Goal: Information Seeking & Learning: Learn about a topic

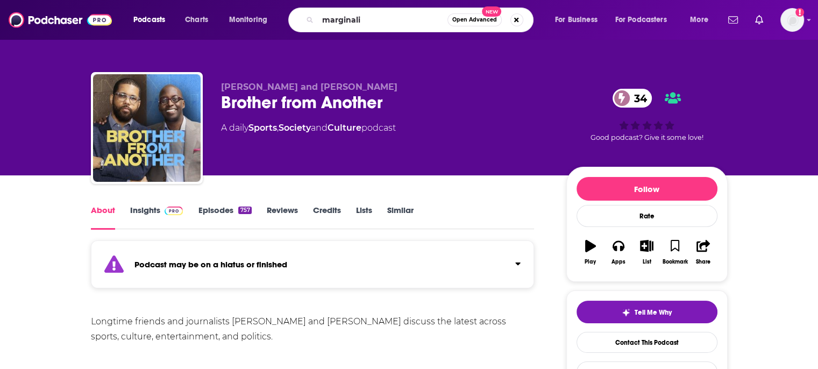
type input "marginalia"
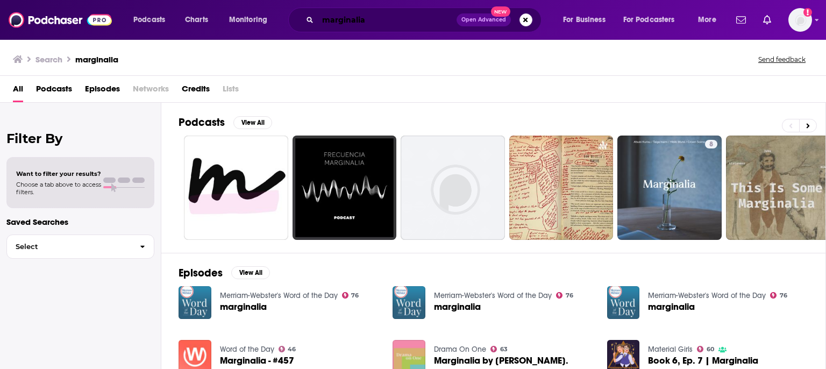
click at [384, 23] on input "marginalia" at bounding box center [387, 19] width 139 height 17
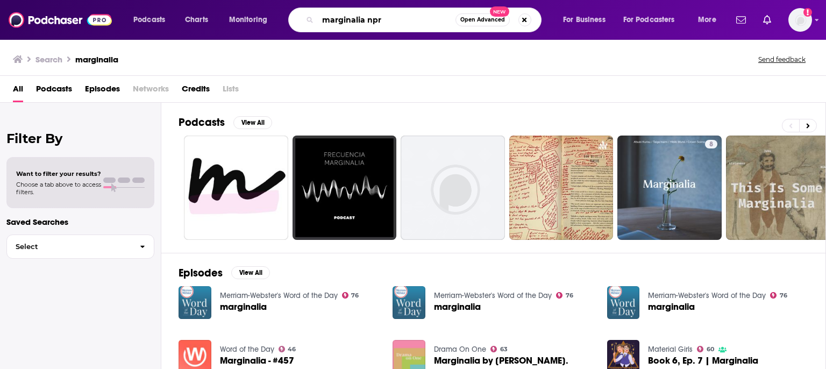
type input "marginalia npr"
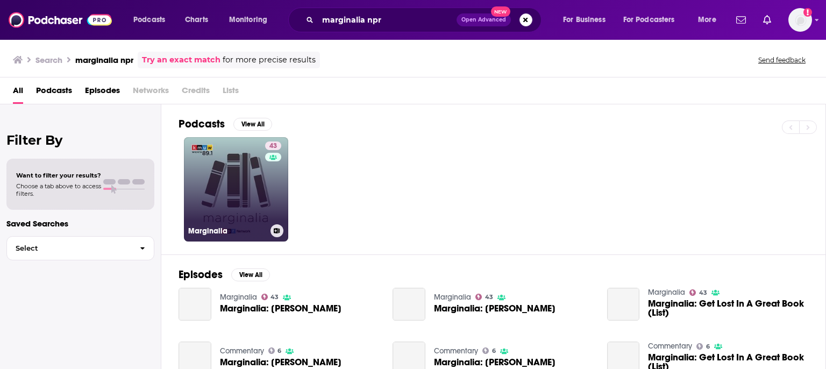
click at [222, 183] on link "43 Marginalia" at bounding box center [236, 189] width 104 height 104
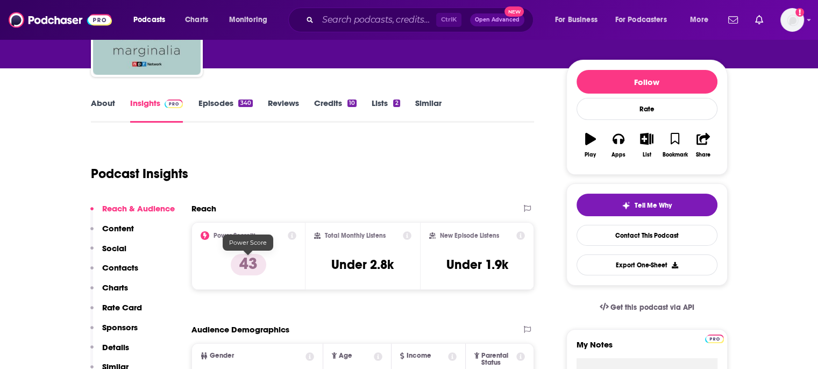
scroll to position [108, 0]
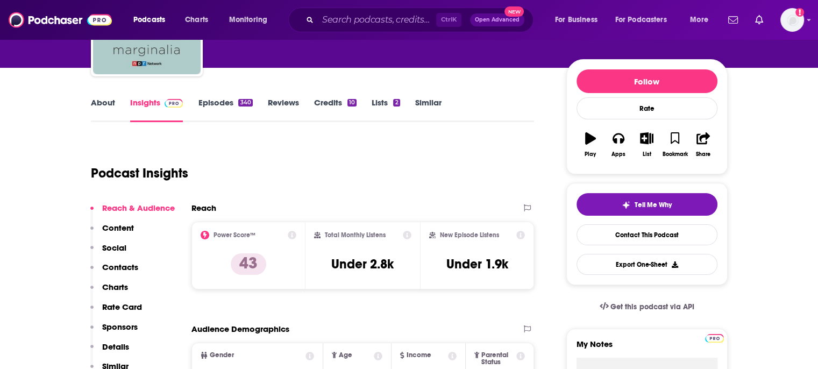
click at [105, 109] on link "About" at bounding box center [103, 109] width 24 height 25
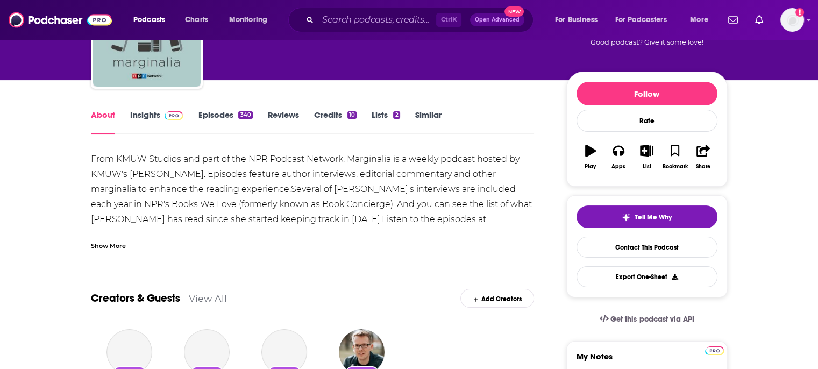
scroll to position [108, 0]
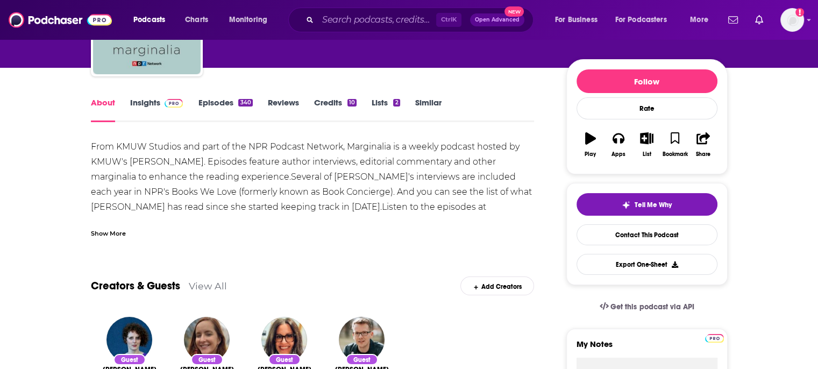
click at [111, 234] on div "Show More" at bounding box center [108, 233] width 35 height 10
